Goal: Task Accomplishment & Management: Use online tool/utility

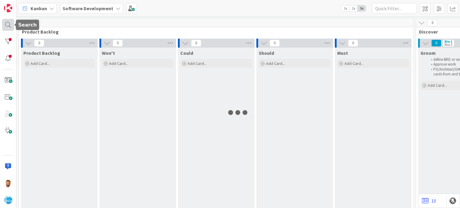
click at [8, 26] on div at bounding box center [8, 25] width 12 height 12
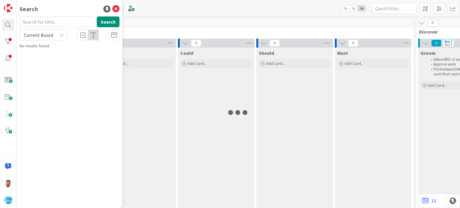
click at [49, 30] on div "Current Board" at bounding box center [43, 35] width 48 height 11
click at [49, 24] on input "text" at bounding box center [56, 21] width 75 height 11
type input "9048"
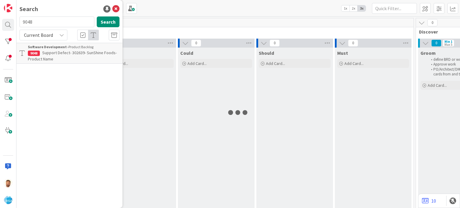
click at [82, 59] on p "Support Defect- 302639- SunShine Foods- Product Name" at bounding box center [74, 56] width 92 height 13
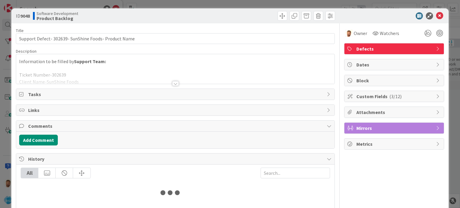
click at [278, 21] on div "ID 9048 Software Development Product Backlog" at bounding box center [229, 15] width 437 height 15
click at [278, 18] on span at bounding box center [283, 16] width 10 height 10
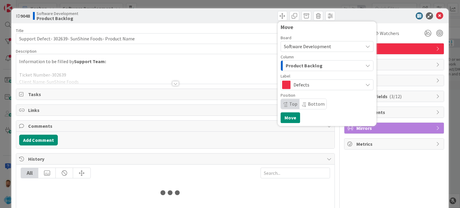
click at [294, 62] on span "Product Backlog" at bounding box center [304, 66] width 37 height 8
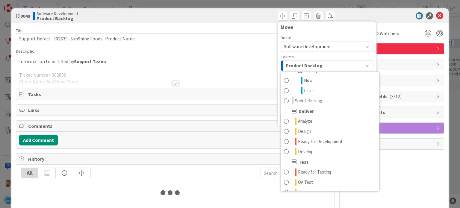
scroll to position [101, 0]
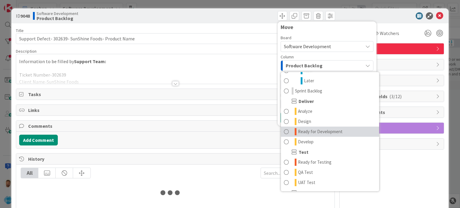
click at [321, 130] on span "Ready for Development" at bounding box center [320, 131] width 45 height 7
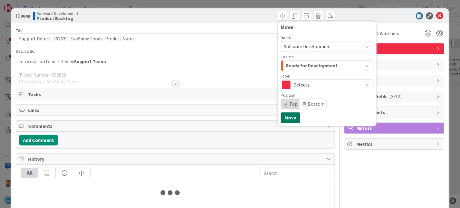
click at [286, 117] on button "Move" at bounding box center [290, 117] width 19 height 11
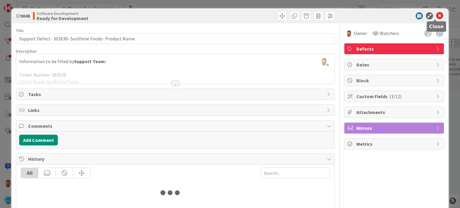
click at [436, 16] on icon at bounding box center [439, 15] width 7 height 7
